Goal: Task Accomplishment & Management: Use online tool/utility

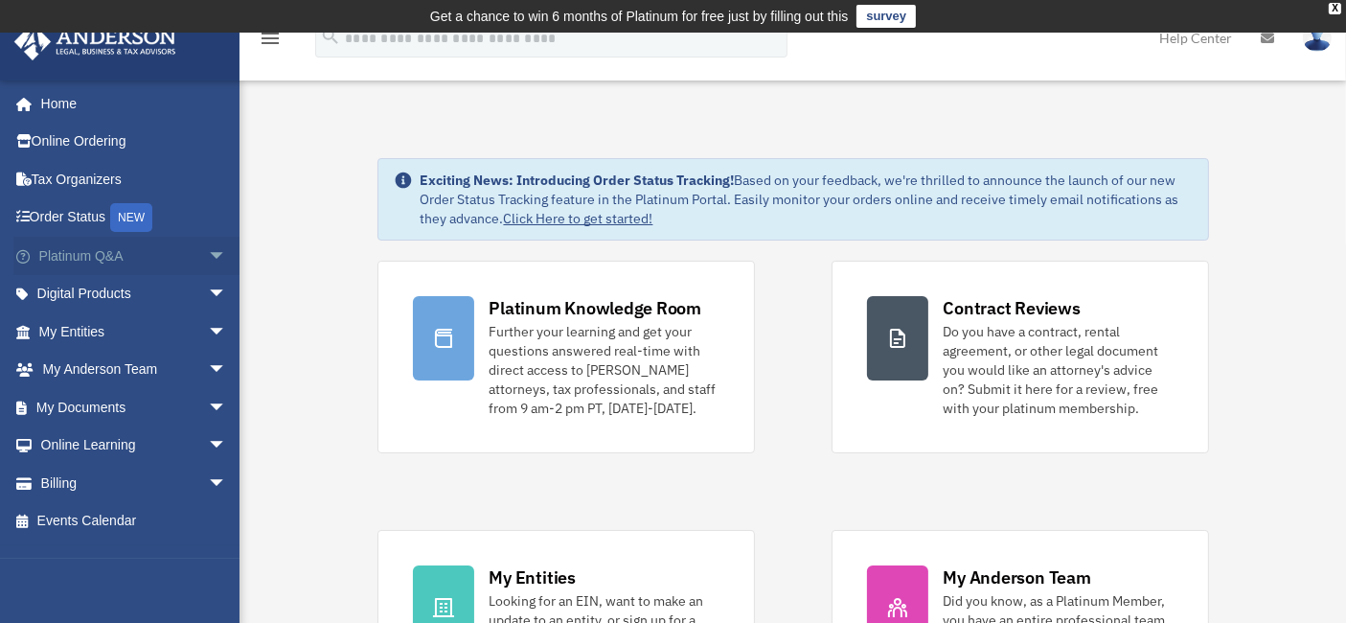
click at [112, 256] on link "Platinum Q&A arrow_drop_down" at bounding box center [134, 256] width 242 height 38
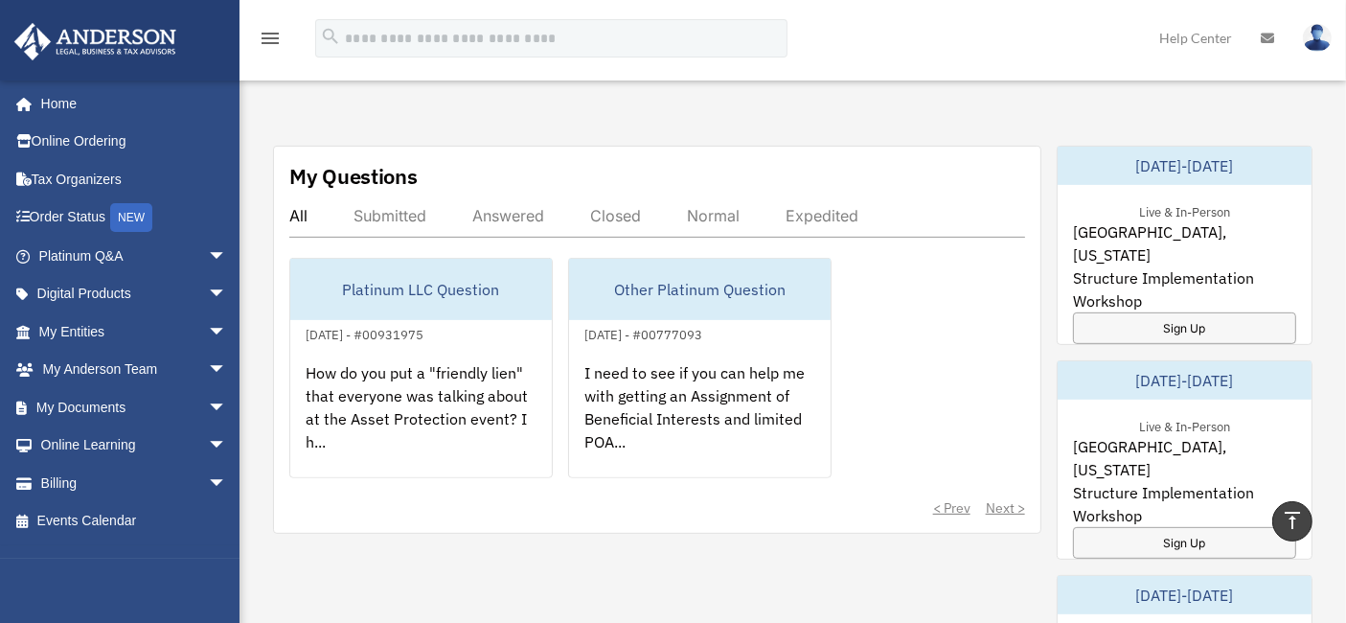
scroll to position [744, 0]
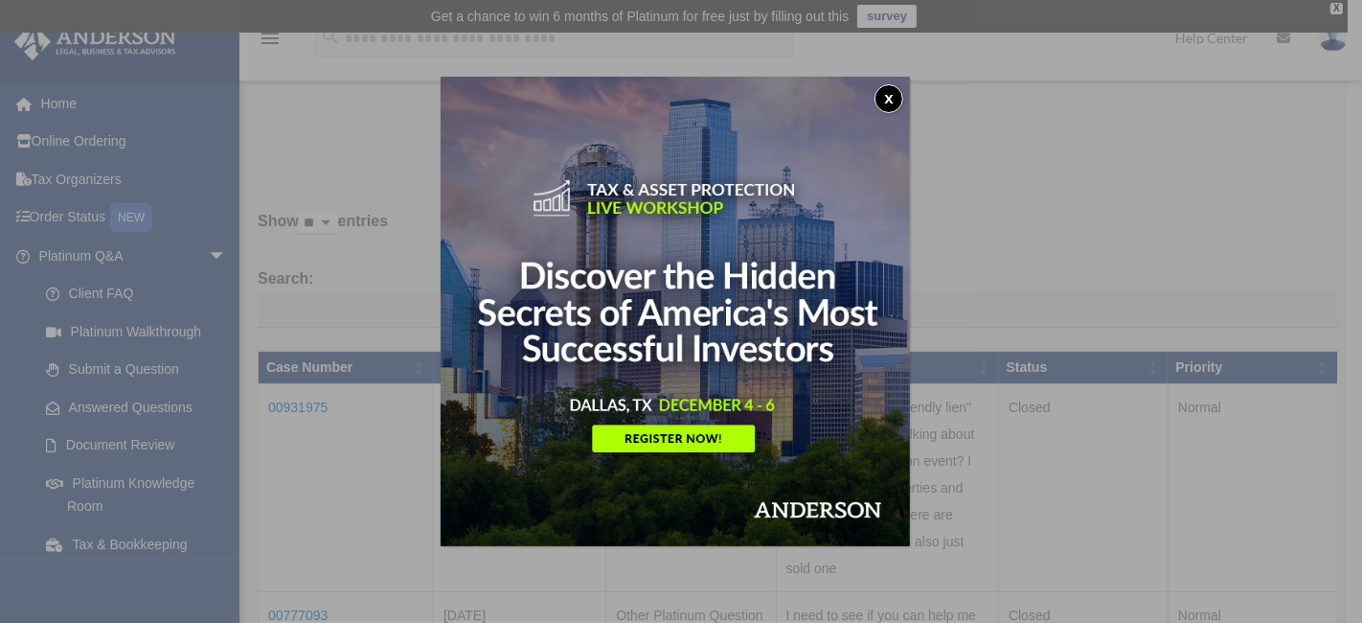
click at [899, 94] on button "x" at bounding box center [889, 98] width 29 height 29
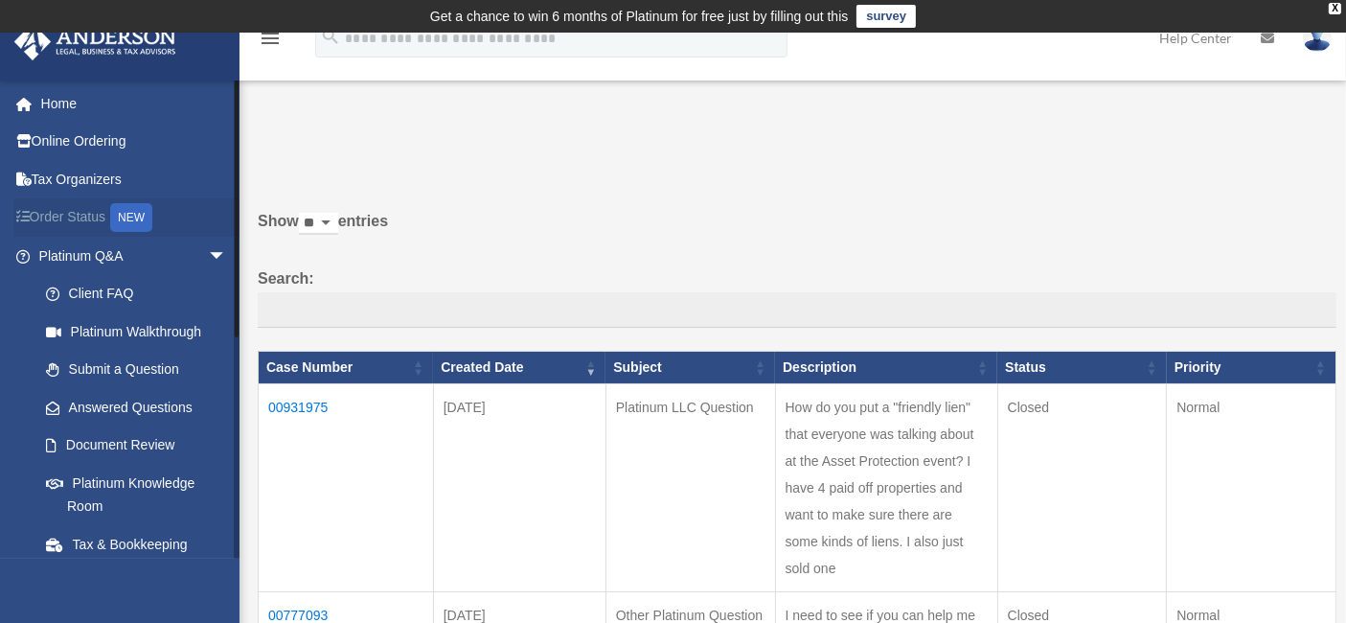
click at [95, 220] on link "Order Status NEW" at bounding box center [134, 217] width 242 height 39
click at [46, 210] on link "Order Status NEW" at bounding box center [134, 217] width 242 height 39
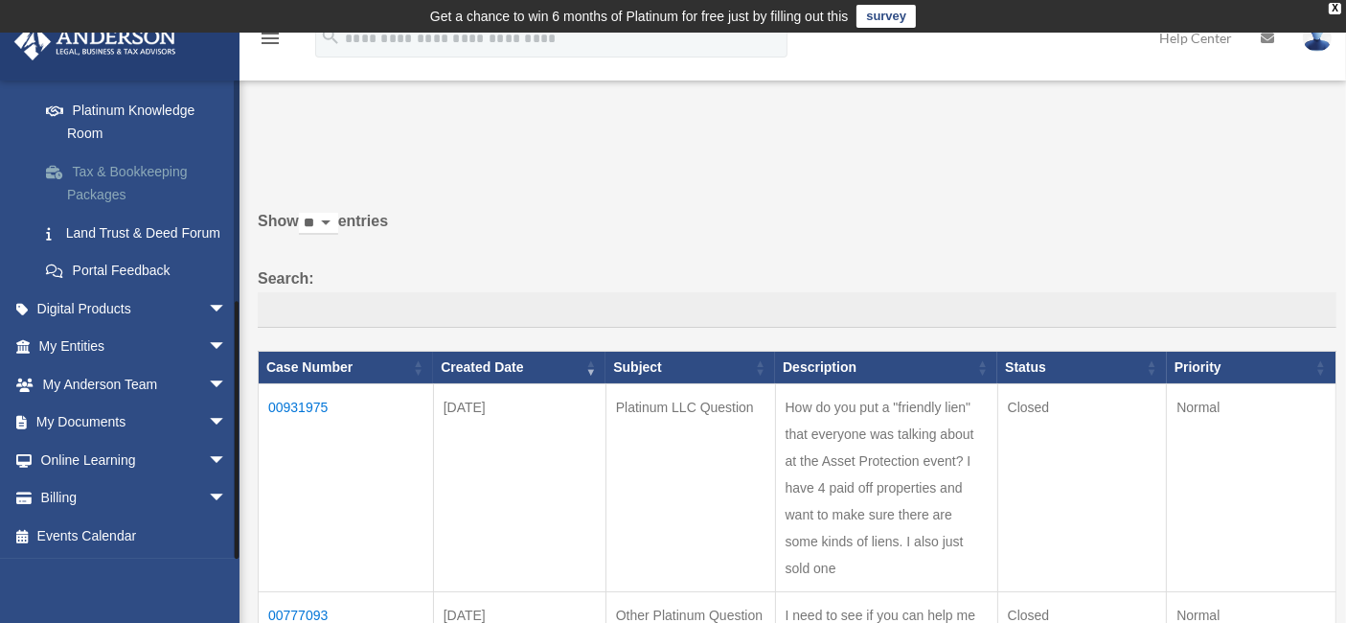
scroll to position [396, 0]
click at [141, 344] on link "My Entities arrow_drop_down" at bounding box center [134, 346] width 242 height 38
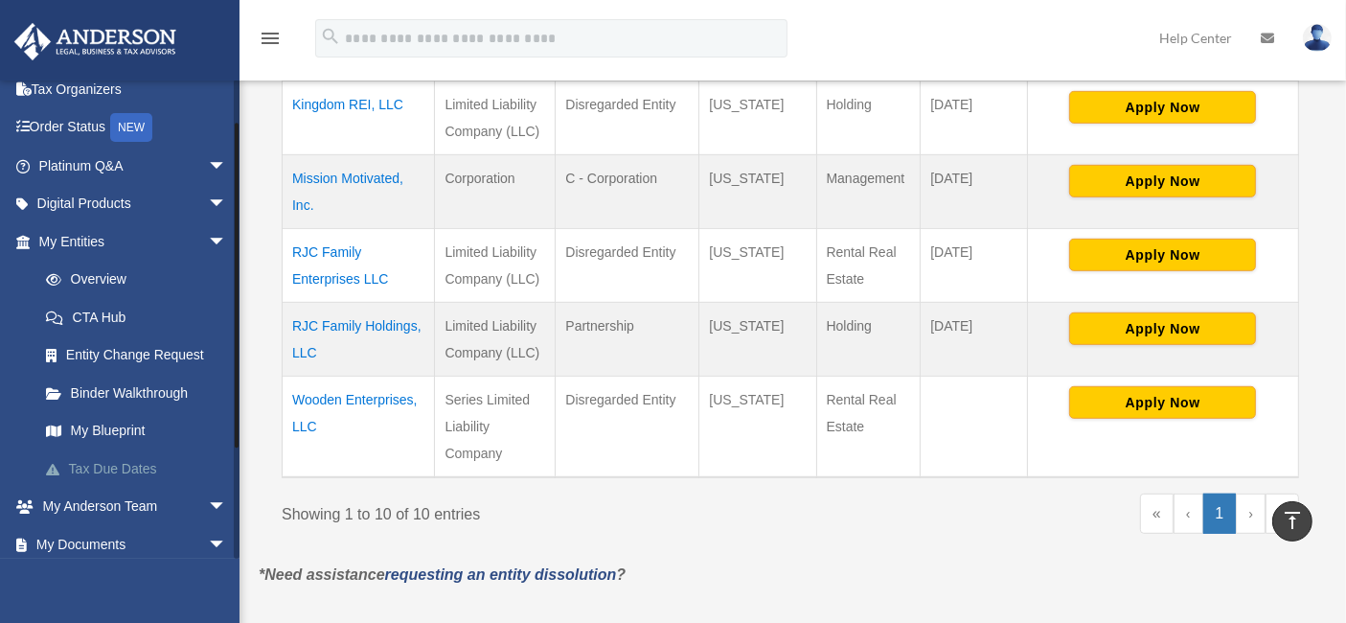
scroll to position [212, 0]
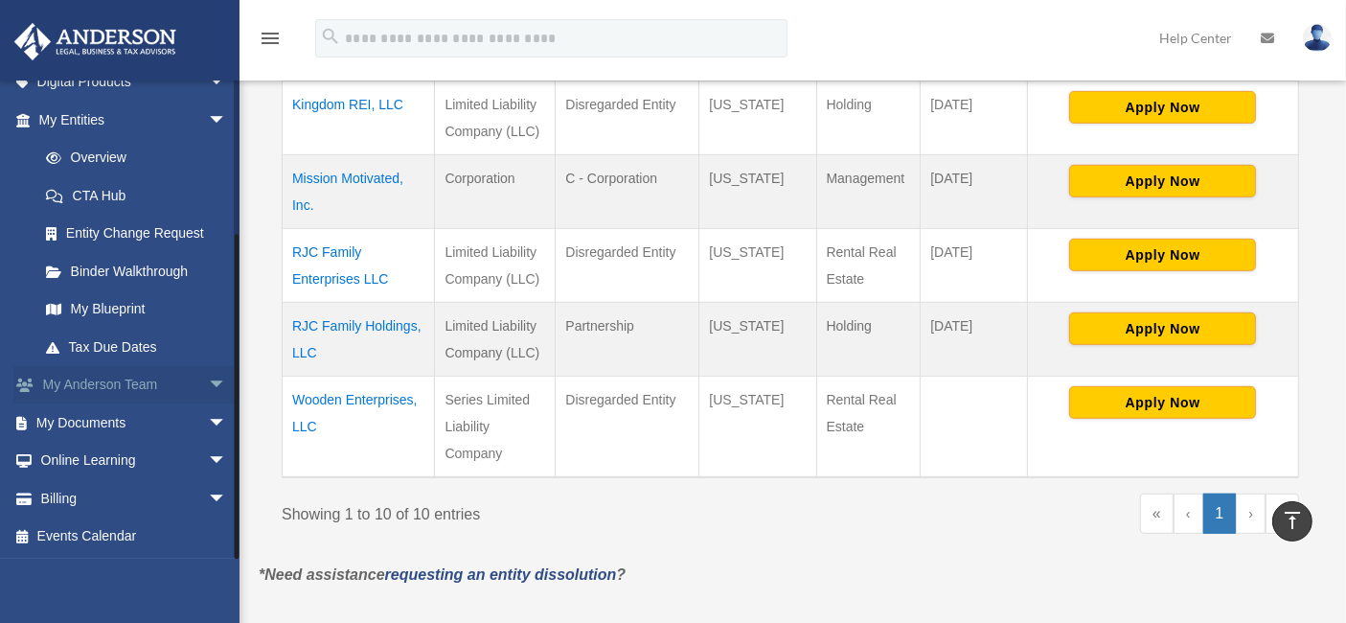
click at [145, 386] on link "My Anderson Team arrow_drop_down" at bounding box center [134, 385] width 242 height 38
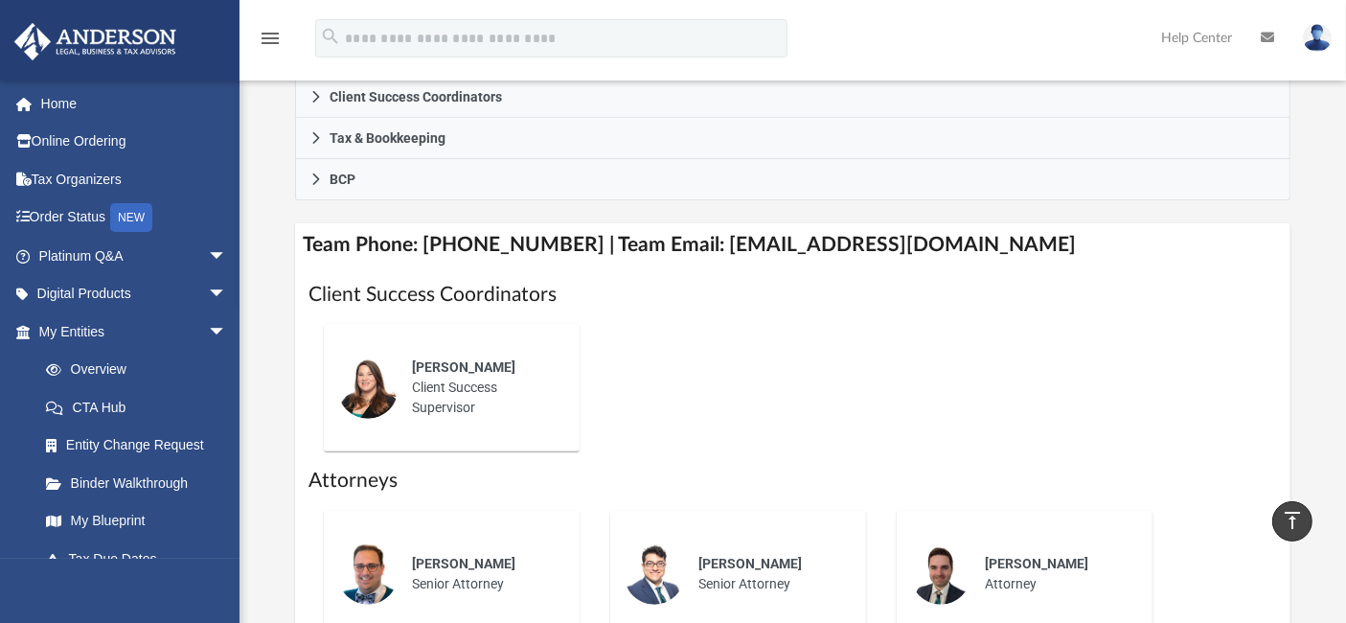
scroll to position [532, 0]
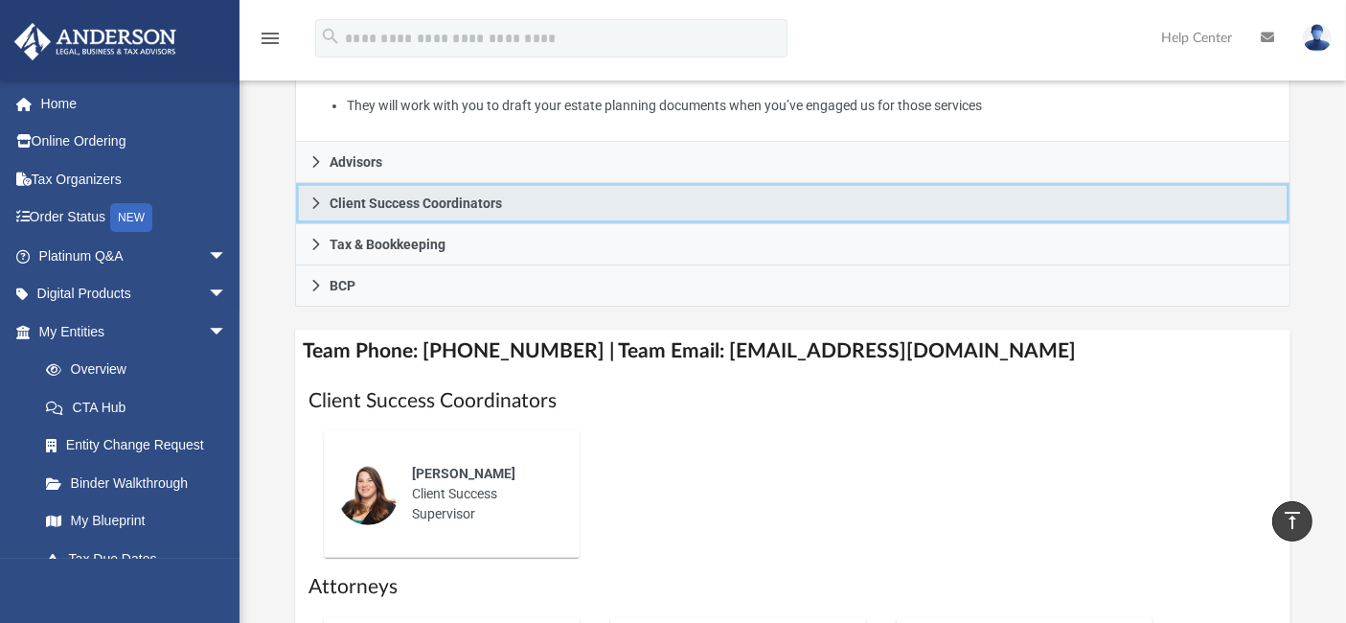
click at [423, 210] on span "Client Success Coordinators" at bounding box center [416, 202] width 172 height 13
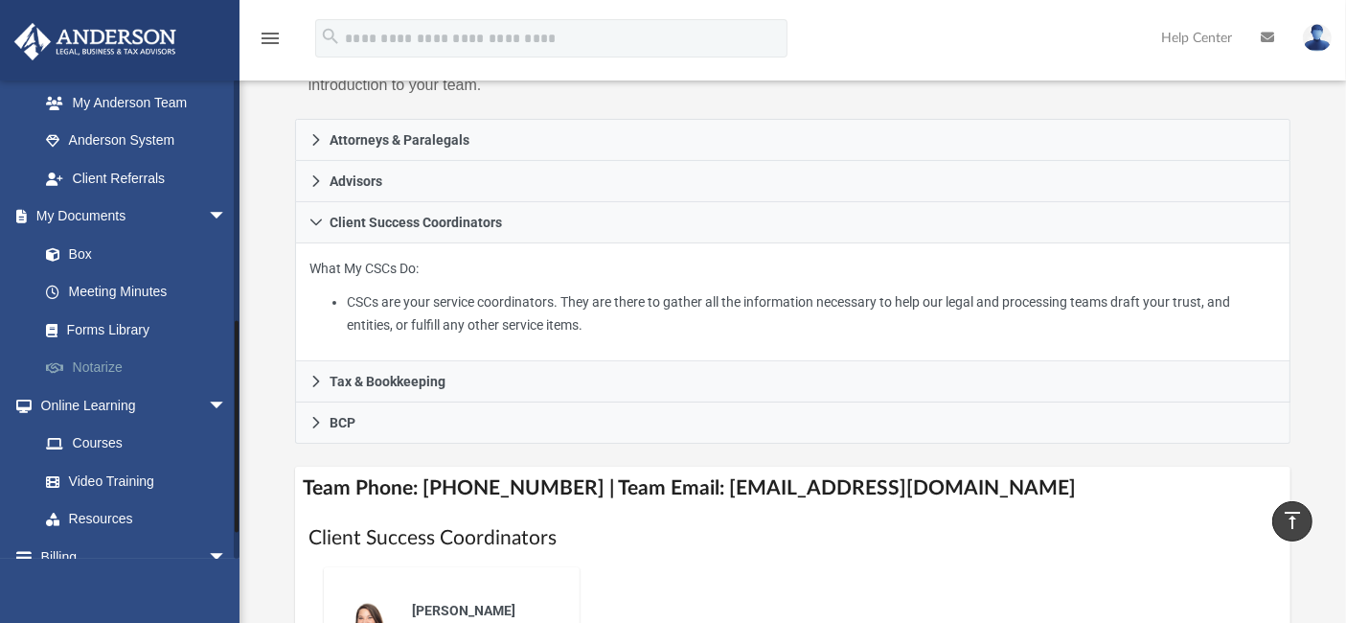
click at [101, 368] on link "Notarize" at bounding box center [141, 368] width 229 height 38
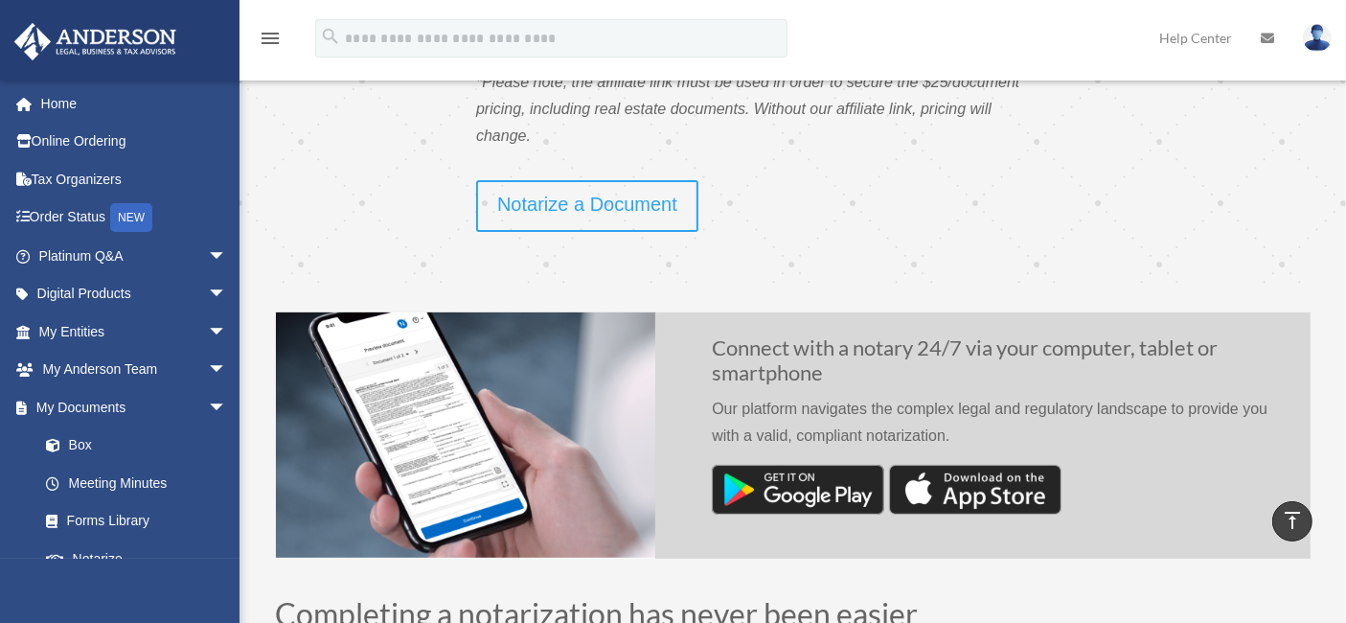
scroll to position [319, 0]
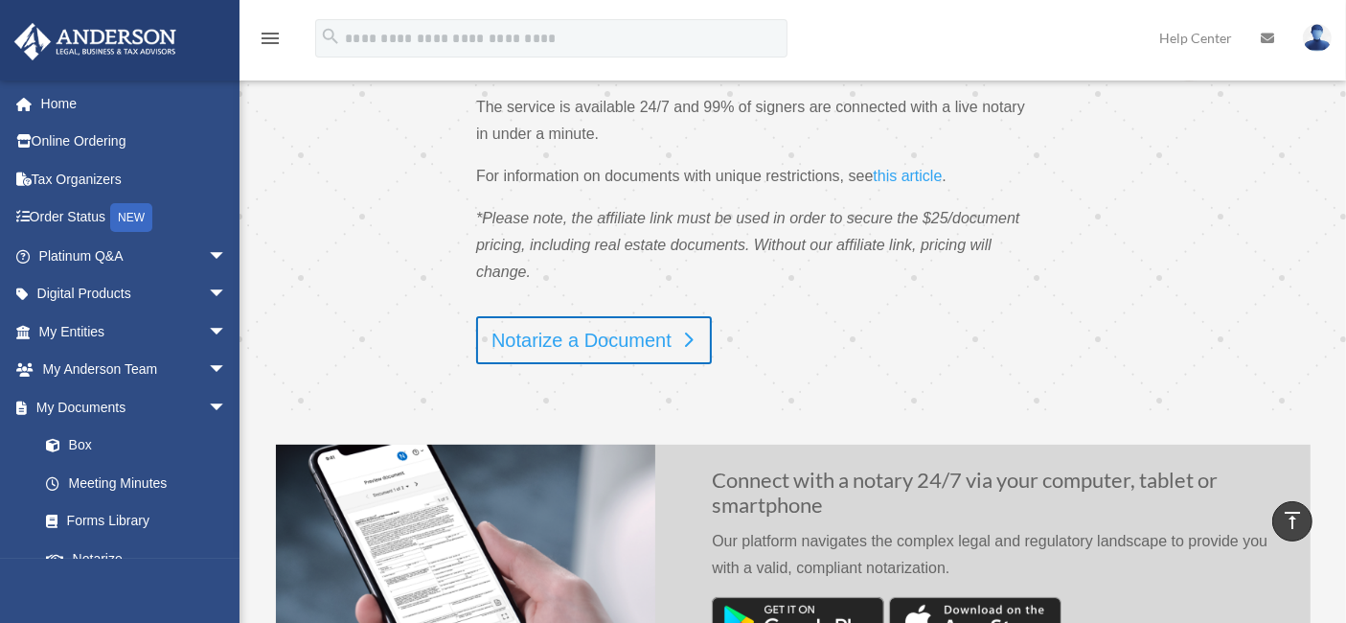
click at [613, 354] on link "Notarize a Document" at bounding box center [594, 340] width 236 height 48
